Goal: Task Accomplishment & Management: Manage account settings

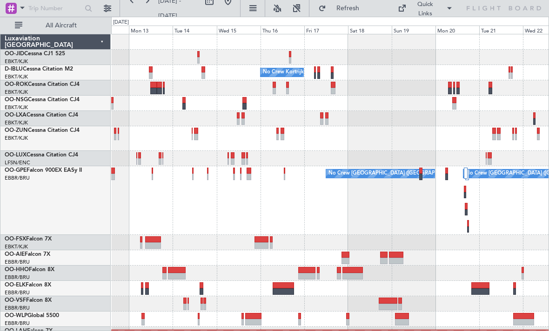
click at [336, 157] on div "No Crew No Crew Kortrijk-[GEOGRAPHIC_DATA] No Crew No Crew [GEOGRAPHIC_DATA] (B…" at bounding box center [329, 242] width 437 height 416
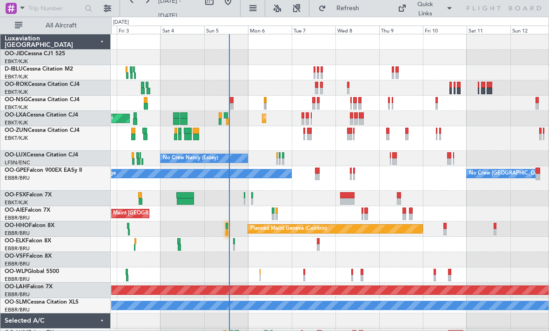
click at [306, 99] on div "AOG Maint Kortrijk-[GEOGRAPHIC_DATA] Planned Maint [GEOGRAPHIC_DATA]-[GEOGRAPHI…" at bounding box center [329, 212] width 437 height 356
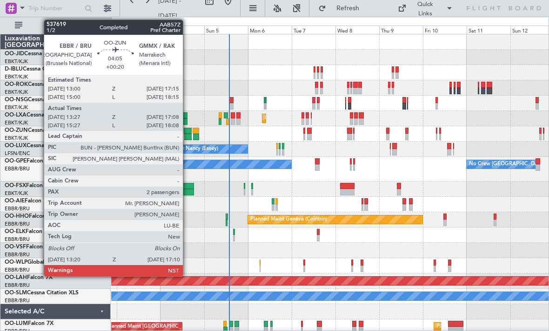
click at [187, 133] on div at bounding box center [188, 131] width 8 height 7
click at [187, 132] on div at bounding box center [188, 131] width 8 height 7
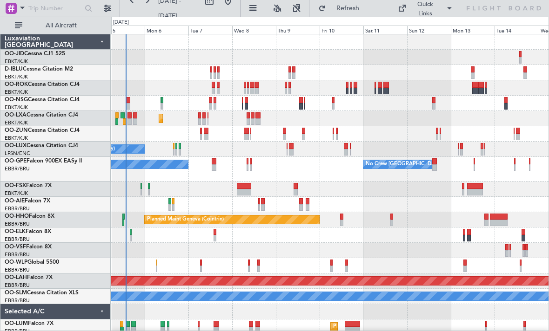
click at [305, 115] on div "Planned Maint Kortrijk-[GEOGRAPHIC_DATA] AOG Maint [GEOGRAPHIC_DATA]" at bounding box center [329, 118] width 437 height 15
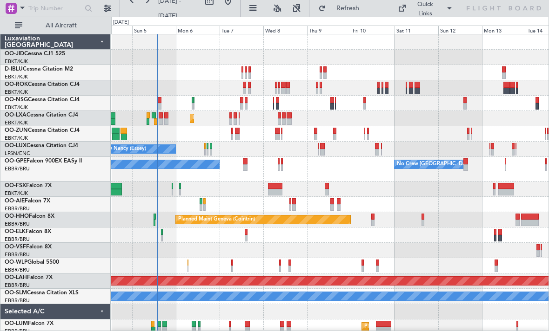
click at [193, 155] on div "No Crew Nancy (Essey)" at bounding box center [329, 149] width 437 height 15
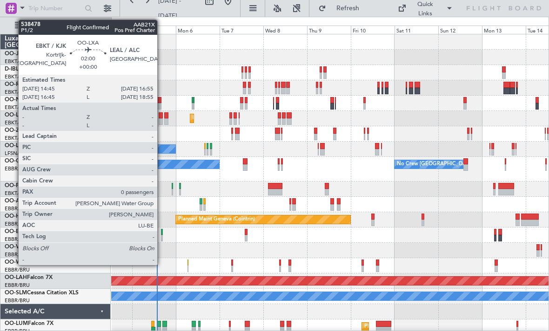
click at [161, 116] on div at bounding box center [161, 115] width 4 height 7
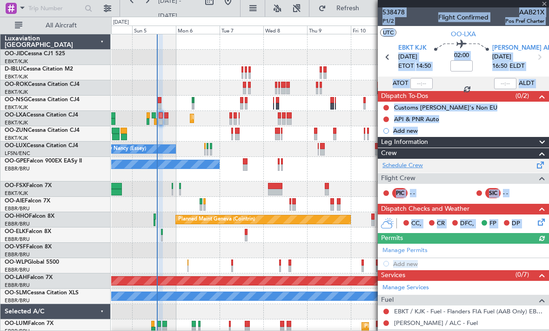
click at [417, 165] on link "Schedule Crew" at bounding box center [402, 165] width 40 height 9
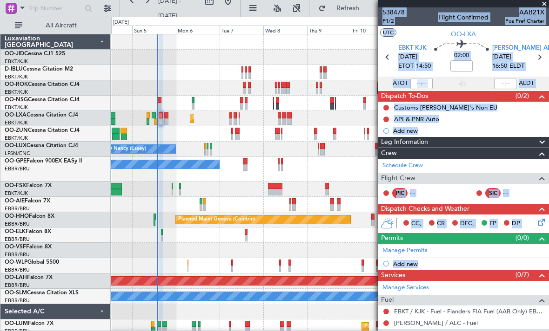
click at [212, 81] on div "AOG Maint Kortrijk-[GEOGRAPHIC_DATA]" at bounding box center [329, 87] width 437 height 15
click at [438, 39] on section "UTC OO-LXA" at bounding box center [462, 33] width 171 height 14
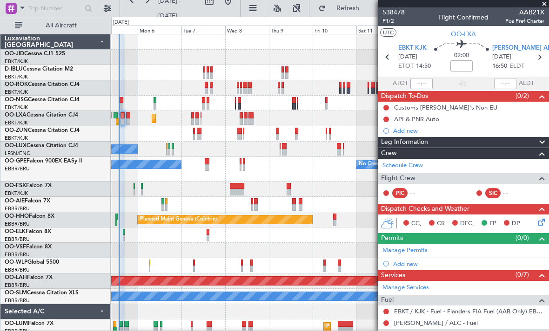
click at [300, 100] on div "No Crew Kortrijk-[GEOGRAPHIC_DATA] Planned Maint [GEOGRAPHIC_DATA]-[GEOGRAPHIC_…" at bounding box center [329, 192] width 437 height 316
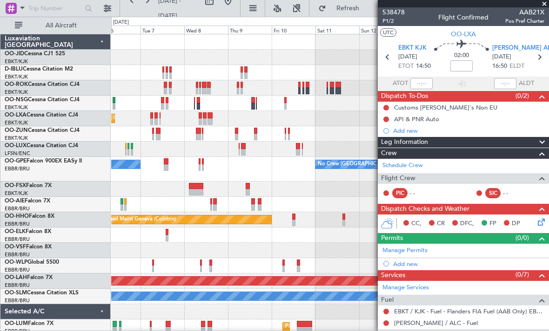
click at [264, 196] on div "No Crew Kortrijk-[GEOGRAPHIC_DATA] Planned Maint [GEOGRAPHIC_DATA]-[GEOGRAPHIC_…" at bounding box center [329, 207] width 437 height 347
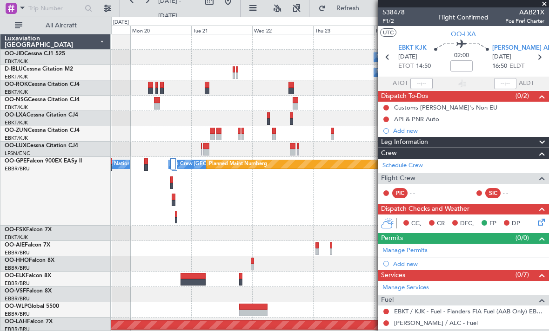
click at [229, 211] on div "No Crew [GEOGRAPHIC_DATA] ([GEOGRAPHIC_DATA] National) No Crew [GEOGRAPHIC_DATA…" at bounding box center [329, 191] width 437 height 69
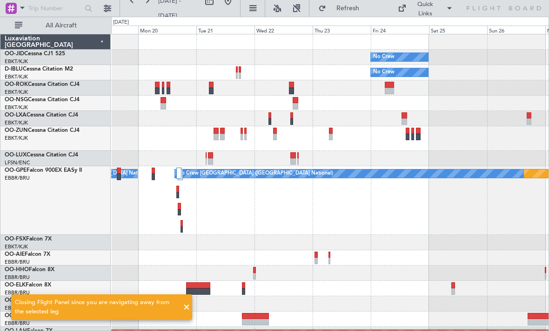
click at [212, 134] on div at bounding box center [329, 138] width 437 height 25
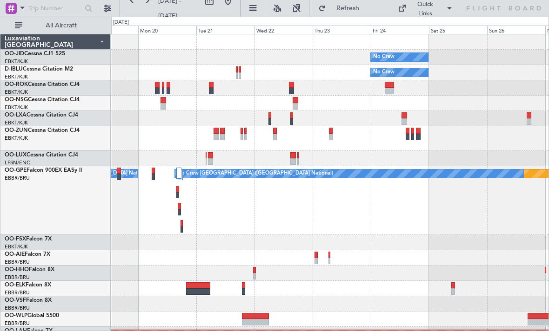
click at [217, 135] on div at bounding box center [215, 137] width 5 height 7
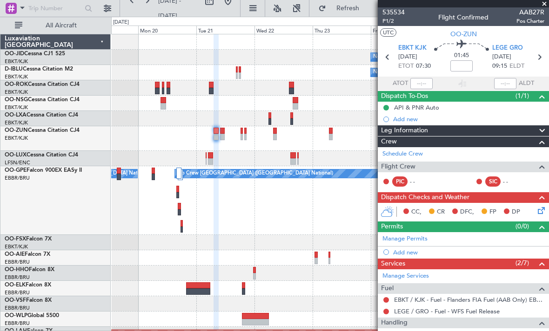
click at [242, 136] on div at bounding box center [241, 137] width 2 height 7
type input "2"
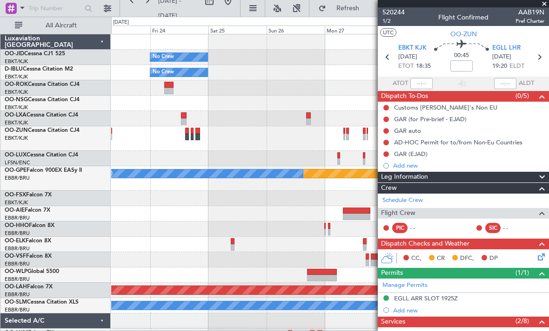
click at [170, 88] on div at bounding box center [168, 91] width 9 height 7
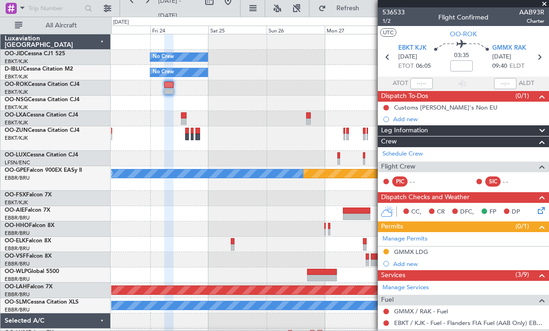
click at [179, 118] on div at bounding box center [329, 118] width 437 height 15
click at [187, 117] on div at bounding box center [329, 118] width 437 height 15
click at [182, 120] on div at bounding box center [183, 122] width 5 height 7
type input "+00:05"
type input "4"
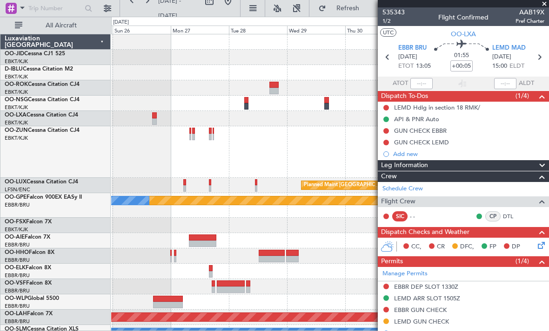
click at [242, 103] on div at bounding box center [329, 103] width 437 height 15
click at [248, 103] on div at bounding box center [246, 100] width 5 height 7
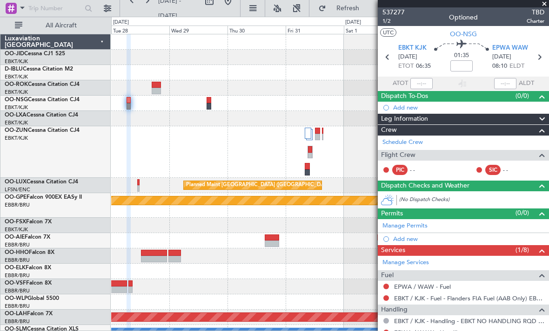
click at [309, 158] on div at bounding box center [310, 156] width 4 height 7
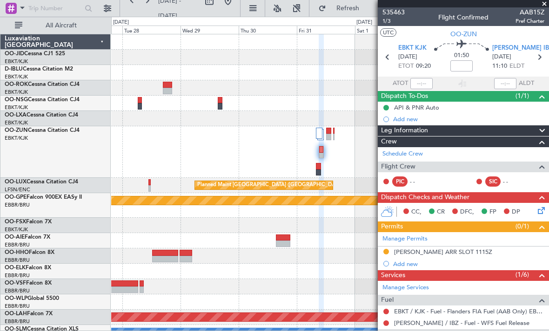
click at [542, 4] on span at bounding box center [543, 4] width 9 height 8
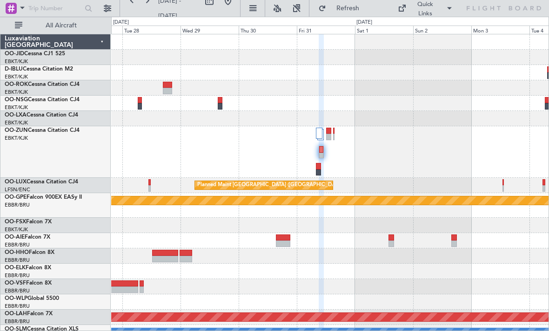
type input "0"
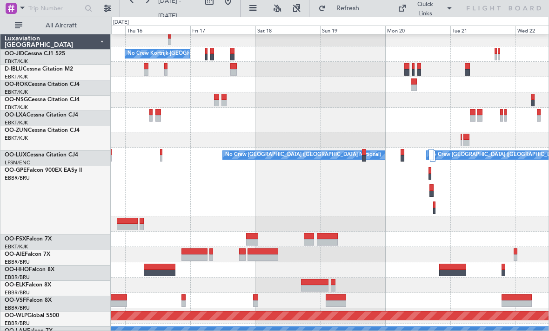
scroll to position [10, 0]
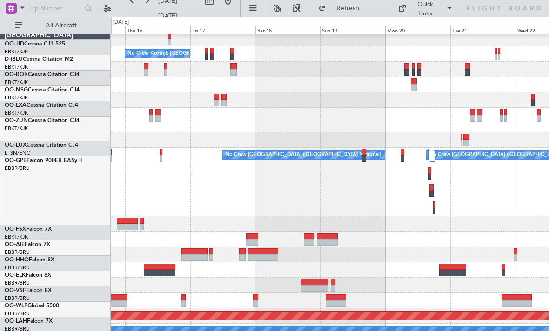
click at [295, 108] on div at bounding box center [329, 100] width 437 height 15
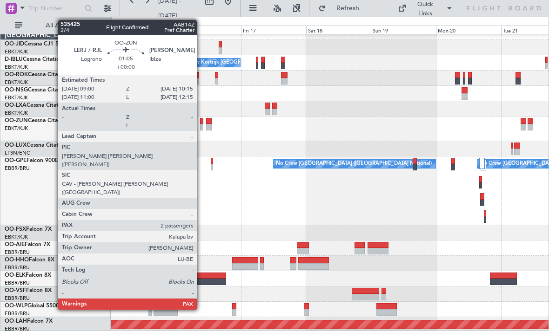
scroll to position [0, 0]
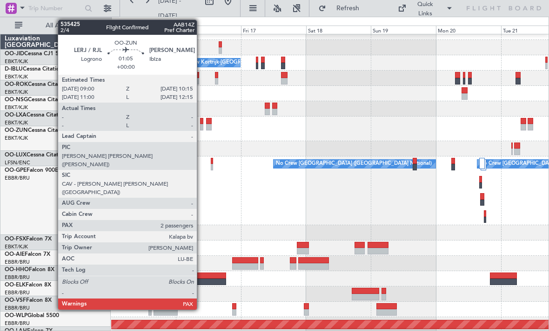
click at [331, 172] on div "No Crew Kortrijk-[GEOGRAPHIC_DATA] Planned Maint Nurnberg No Crew [GEOGRAPHIC_D…" at bounding box center [329, 210] width 437 height 370
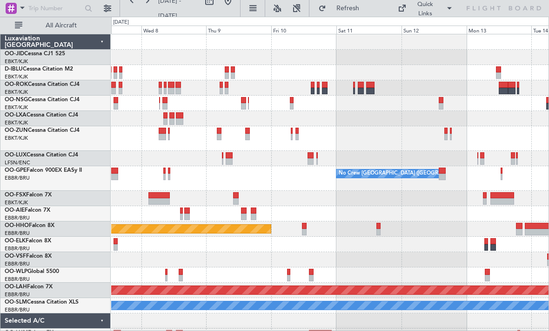
click at [439, 190] on div "Planned Maint Kortrijk-[GEOGRAPHIC_DATA] No Crew [PERSON_NAME] ([PERSON_NAME]) …" at bounding box center [329, 196] width 437 height 325
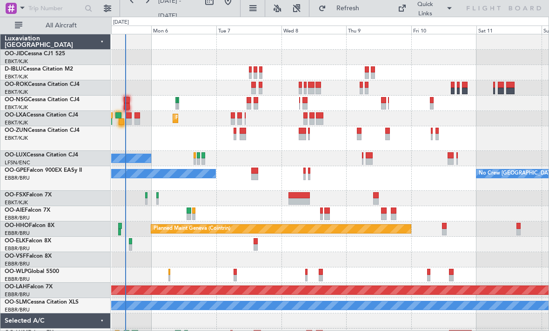
click at [435, 195] on div "Planned Maint Kortrijk-[GEOGRAPHIC_DATA] No Crew [PERSON_NAME] ([PERSON_NAME]) …" at bounding box center [329, 196] width 437 height 325
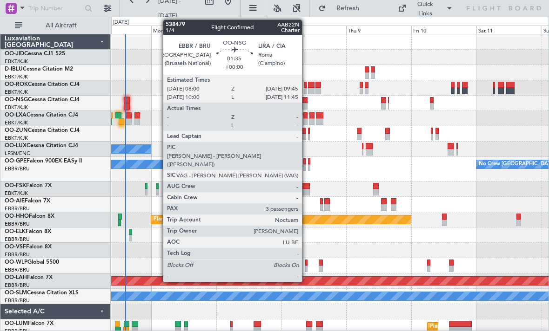
click at [306, 105] on div at bounding box center [304, 106] width 5 height 7
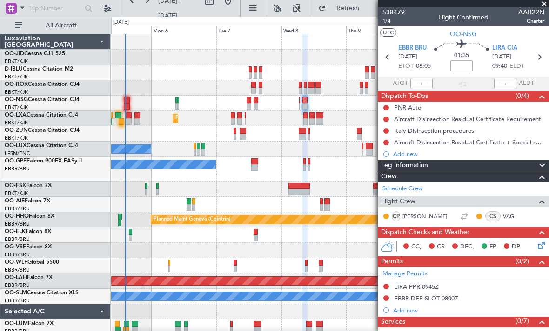
click at [546, 5] on span at bounding box center [543, 4] width 9 height 8
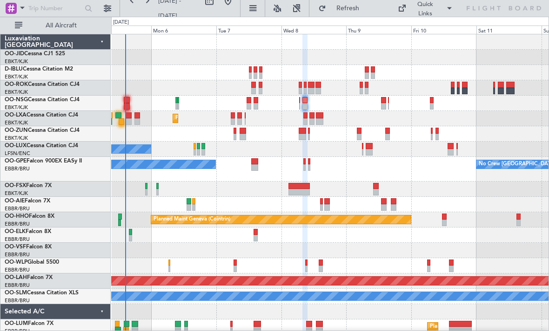
type input "0"
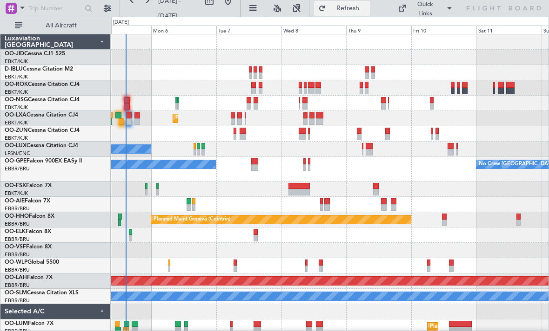
click at [332, 6] on button "Refresh" at bounding box center [342, 8] width 56 height 15
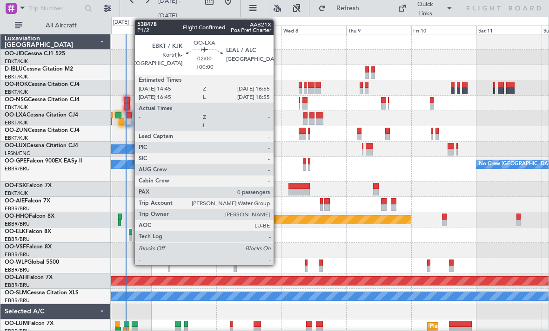
click at [130, 120] on div at bounding box center [129, 122] width 6 height 7
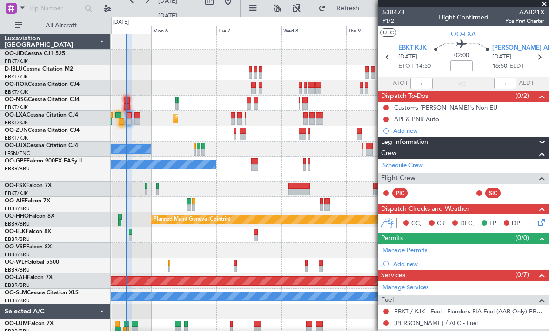
click at [542, 6] on span at bounding box center [543, 4] width 9 height 8
